Goal: Task Accomplishment & Management: Manage account settings

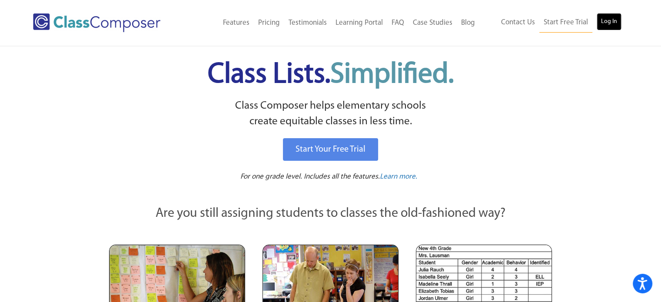
click at [610, 20] on link "Log In" at bounding box center [609, 21] width 25 height 17
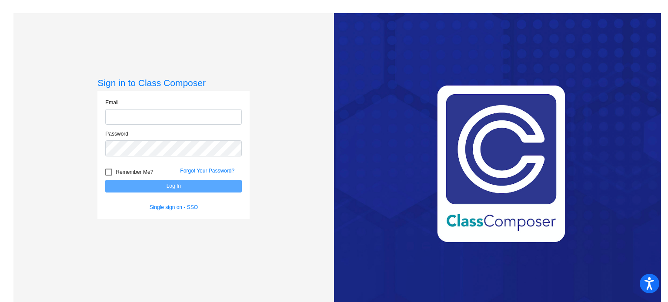
type input "[EMAIL_ADDRESS][PERSON_NAME][DOMAIN_NAME]"
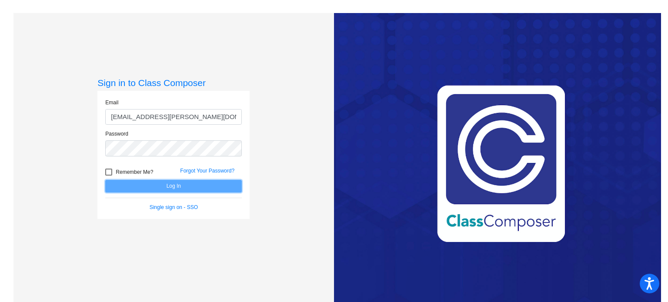
click at [167, 184] on button "Log In" at bounding box center [173, 186] width 136 height 13
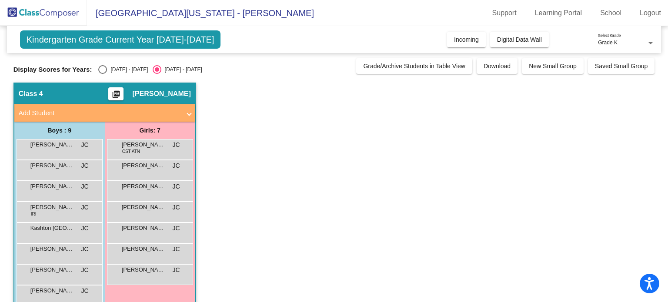
scroll to position [38, 0]
